Goal: Task Accomplishment & Management: Manage account settings

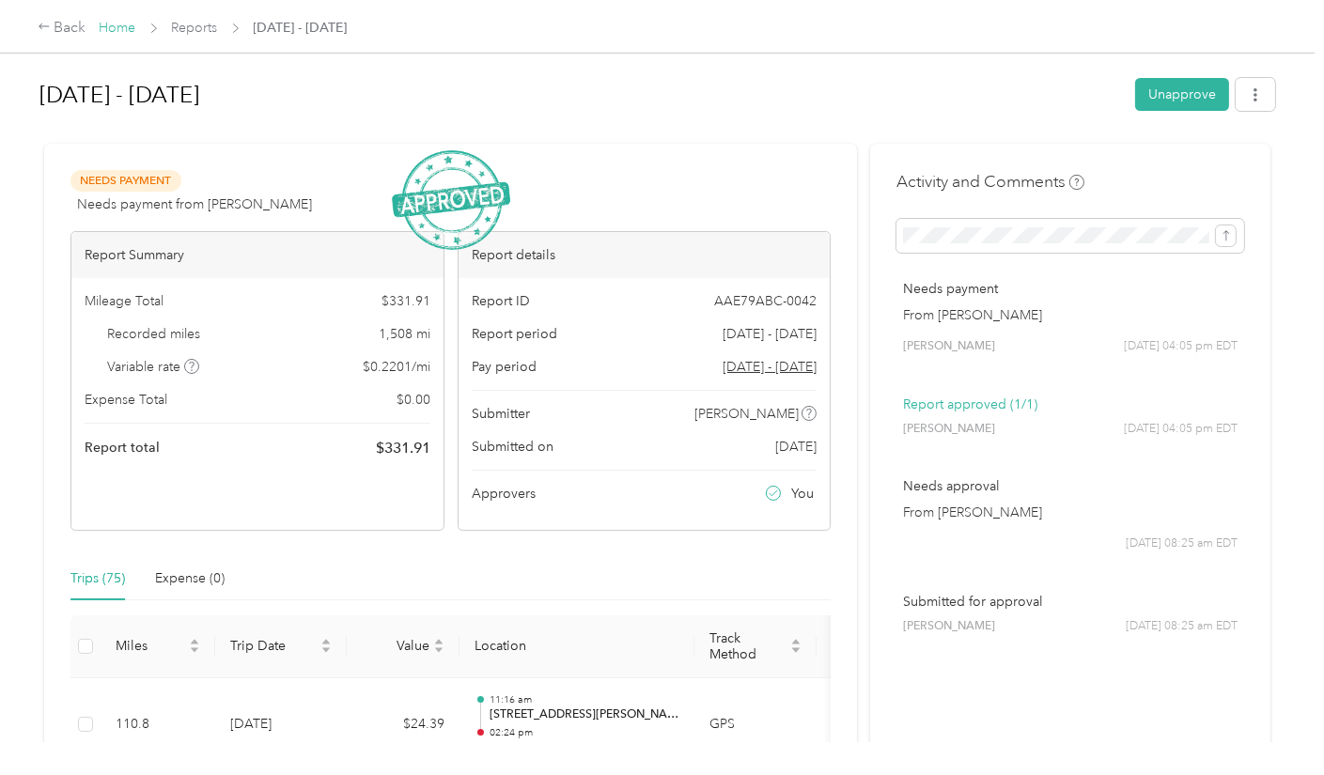
click at [109, 33] on link "Home" at bounding box center [118, 28] width 37 height 16
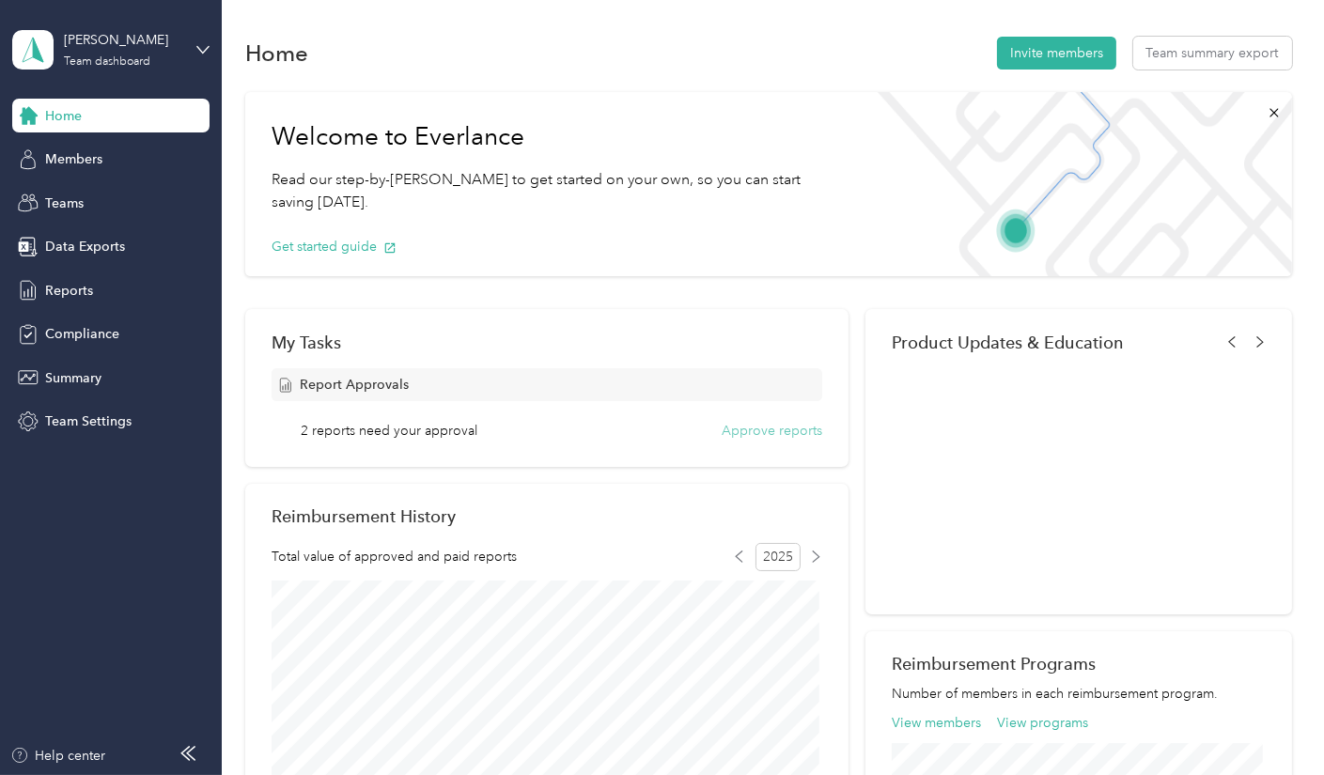
click at [776, 428] on button "Approve reports" at bounding box center [772, 431] width 101 height 20
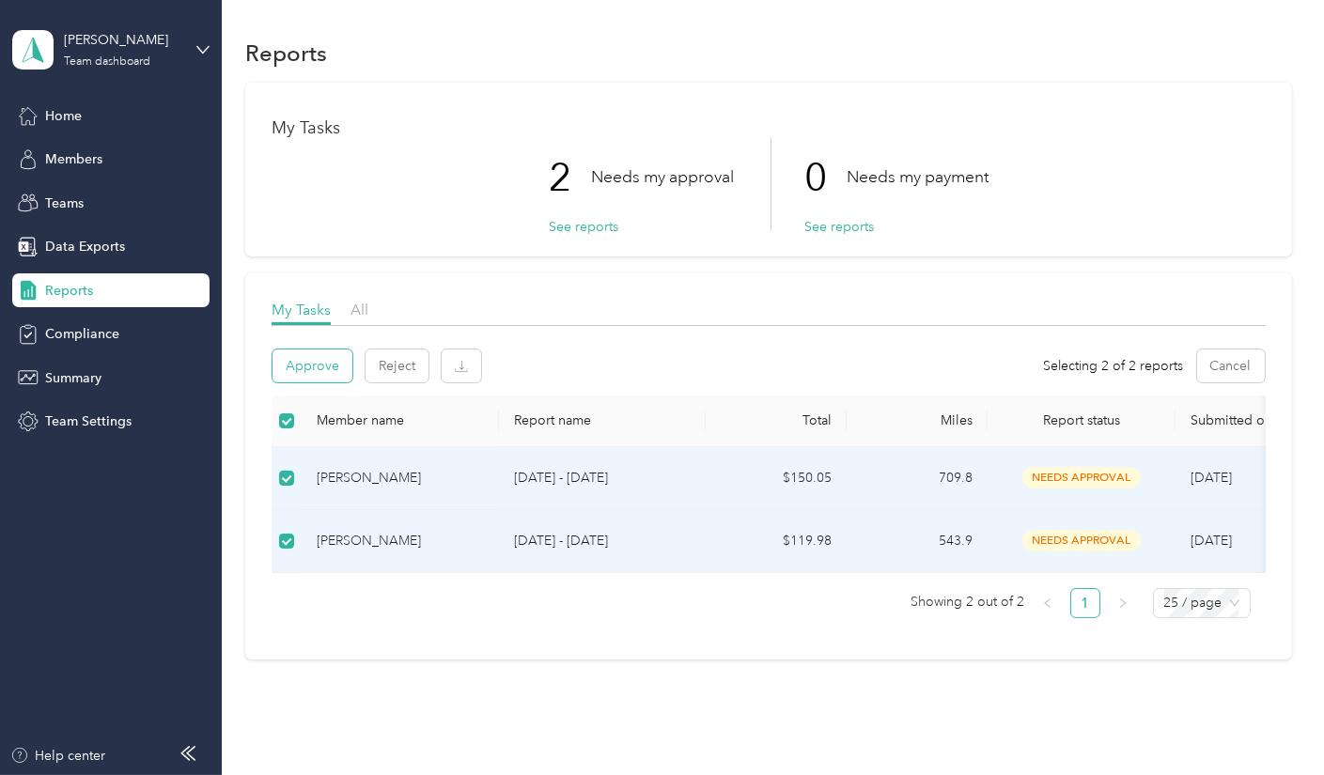
click at [310, 363] on button "Approve" at bounding box center [312, 365] width 80 height 33
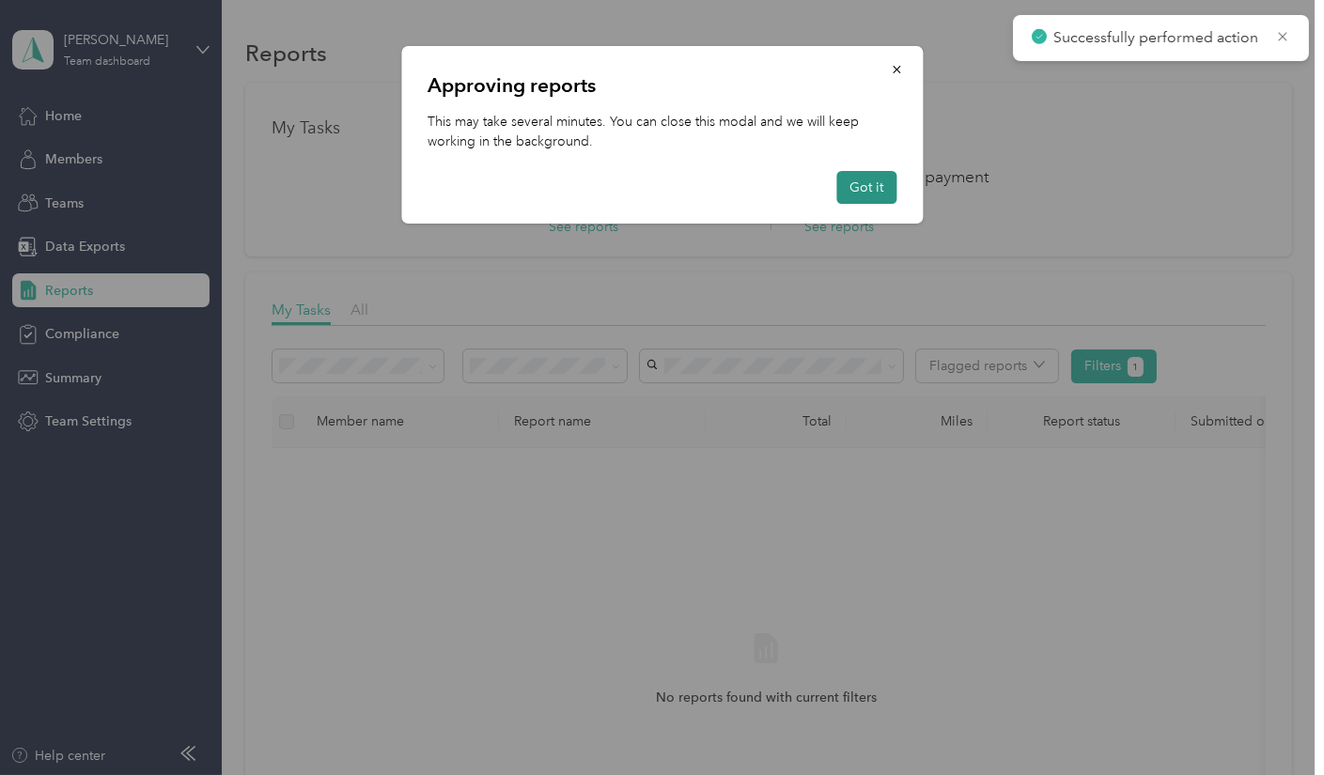
click at [859, 187] on button "Got it" at bounding box center [866, 187] width 60 height 33
